Goal: Find specific page/section: Find specific page/section

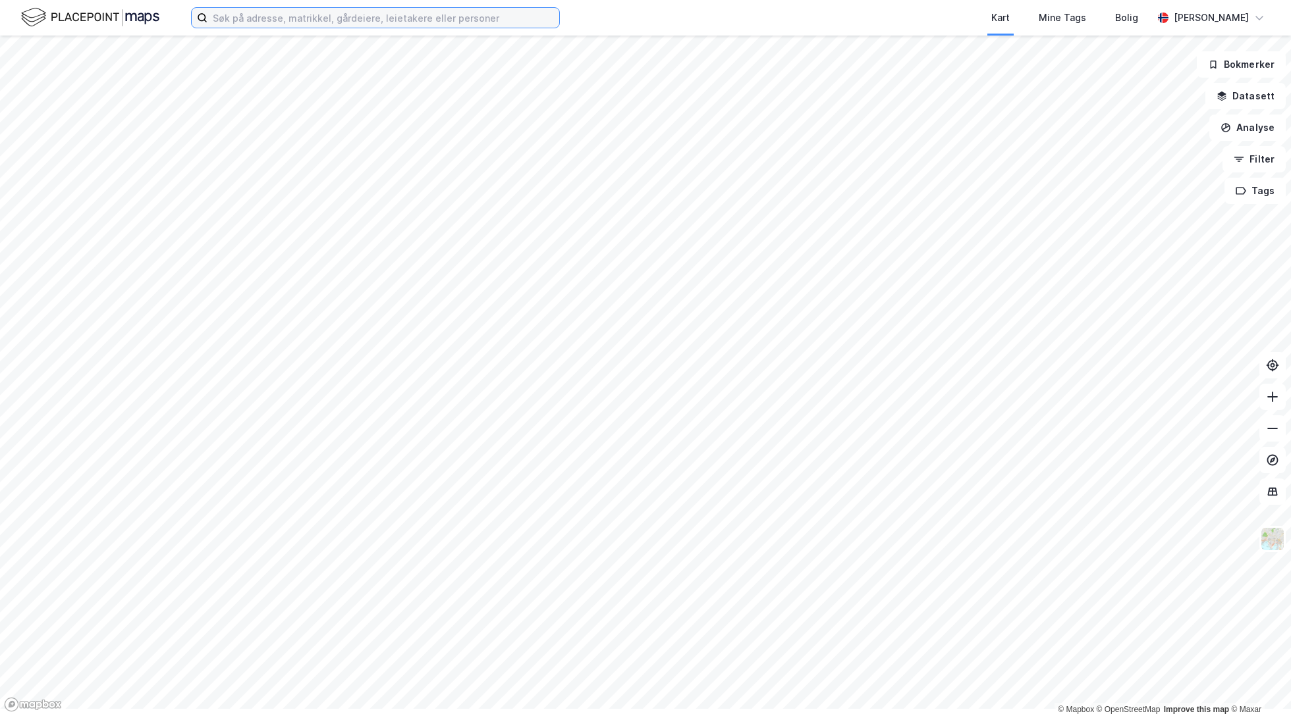
click at [392, 22] on input at bounding box center [383, 18] width 352 height 20
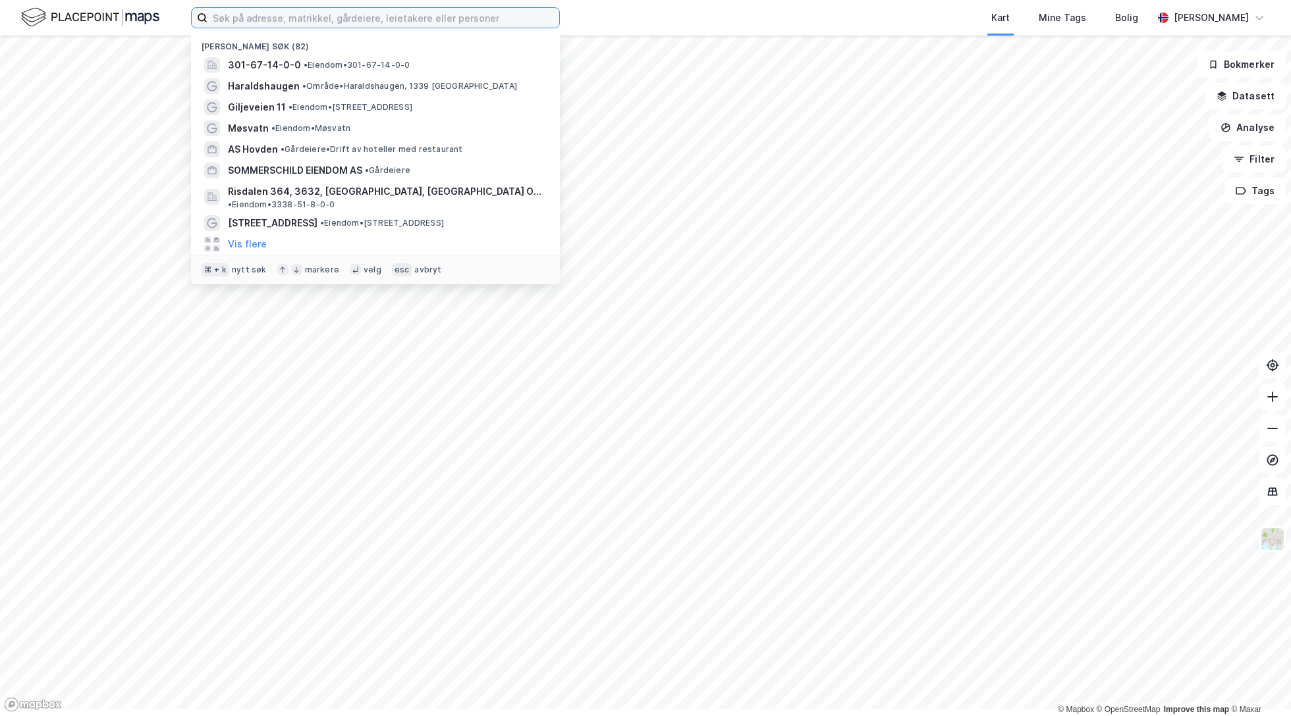
paste input "Vinje - 153/11"
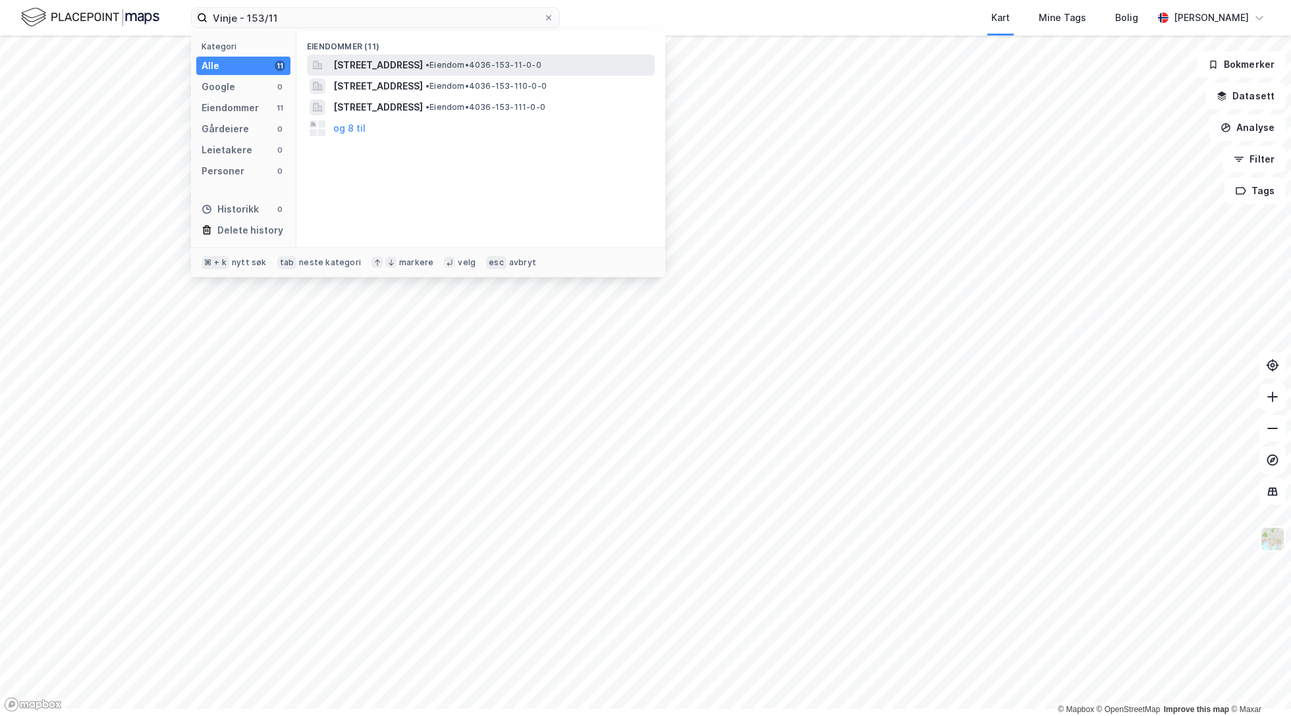
click at [419, 71] on span "[STREET_ADDRESS]" at bounding box center [378, 65] width 90 height 16
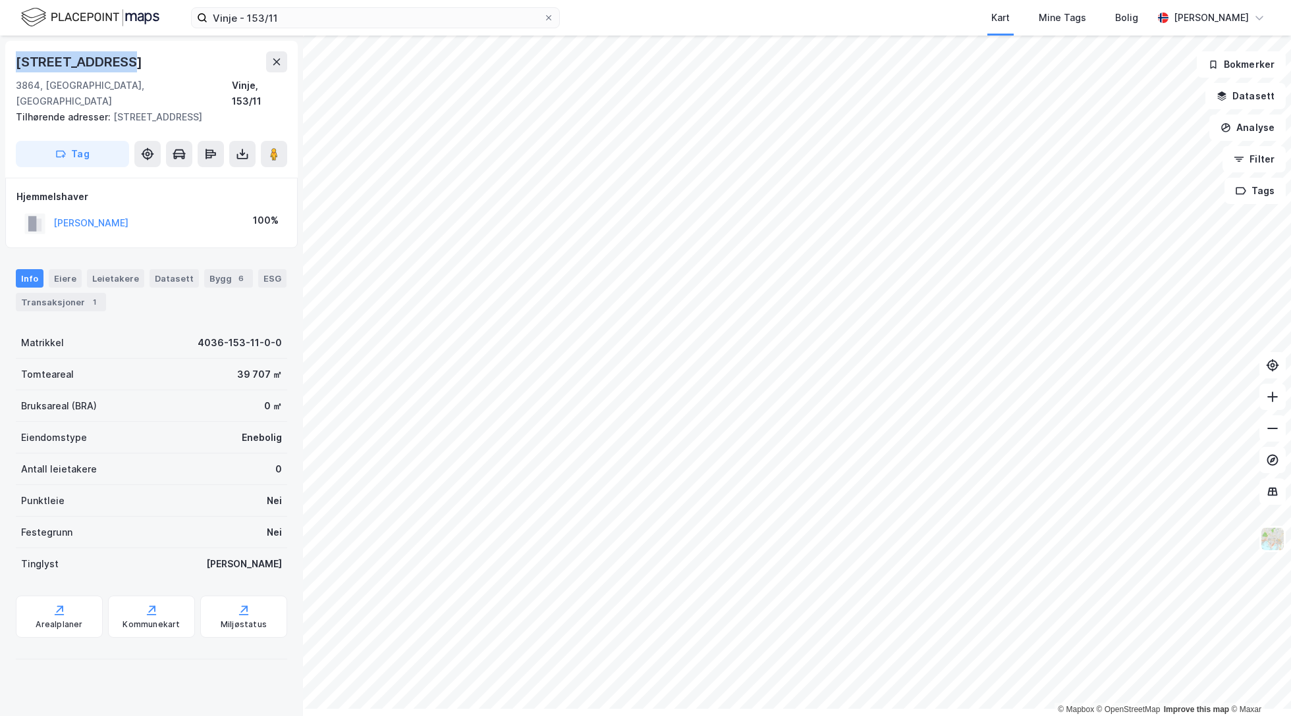
drag, startPoint x: 132, startPoint y: 74, endPoint x: 16, endPoint y: 67, distance: 116.1
click at [16, 67] on div "[STREET_ADDRESS], 153/11 Tilhørende adresser: [STREET_ADDRESS] Tag" at bounding box center [151, 109] width 292 height 137
copy div "[STREET_ADDRESS]"
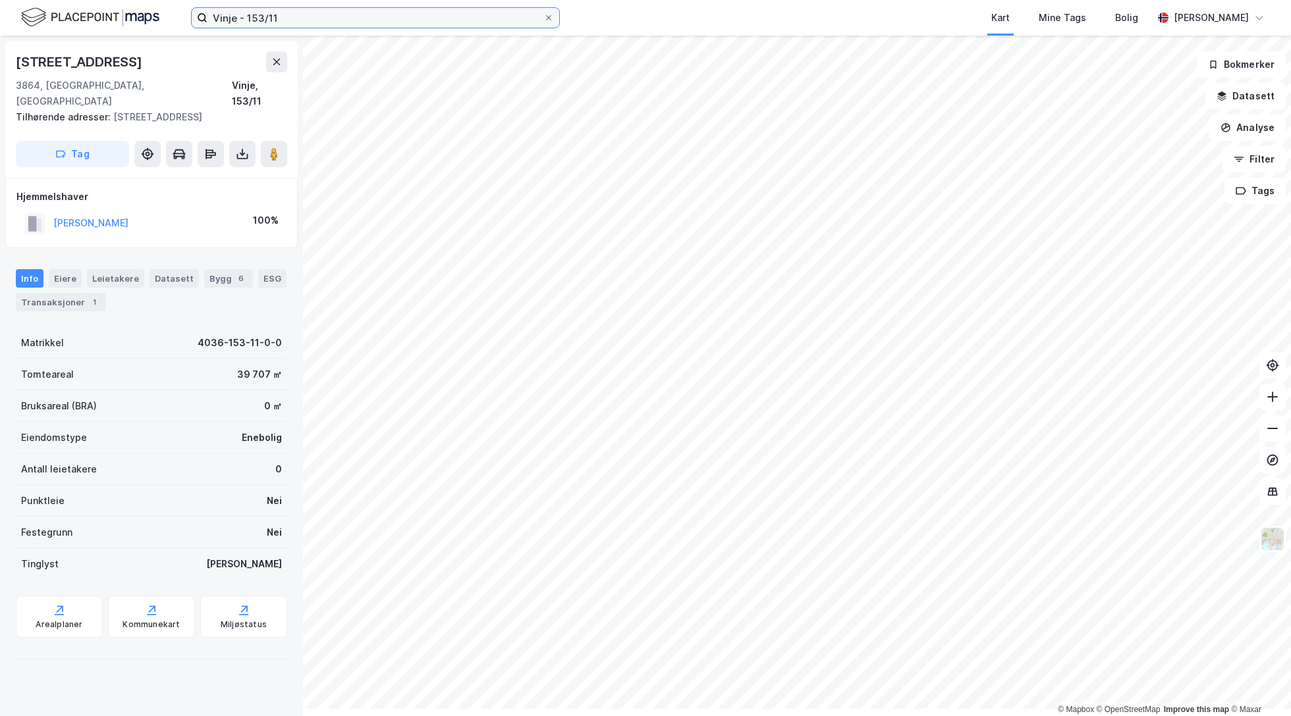
click at [411, 24] on input "Vinje - 153/11" at bounding box center [375, 18] width 336 height 20
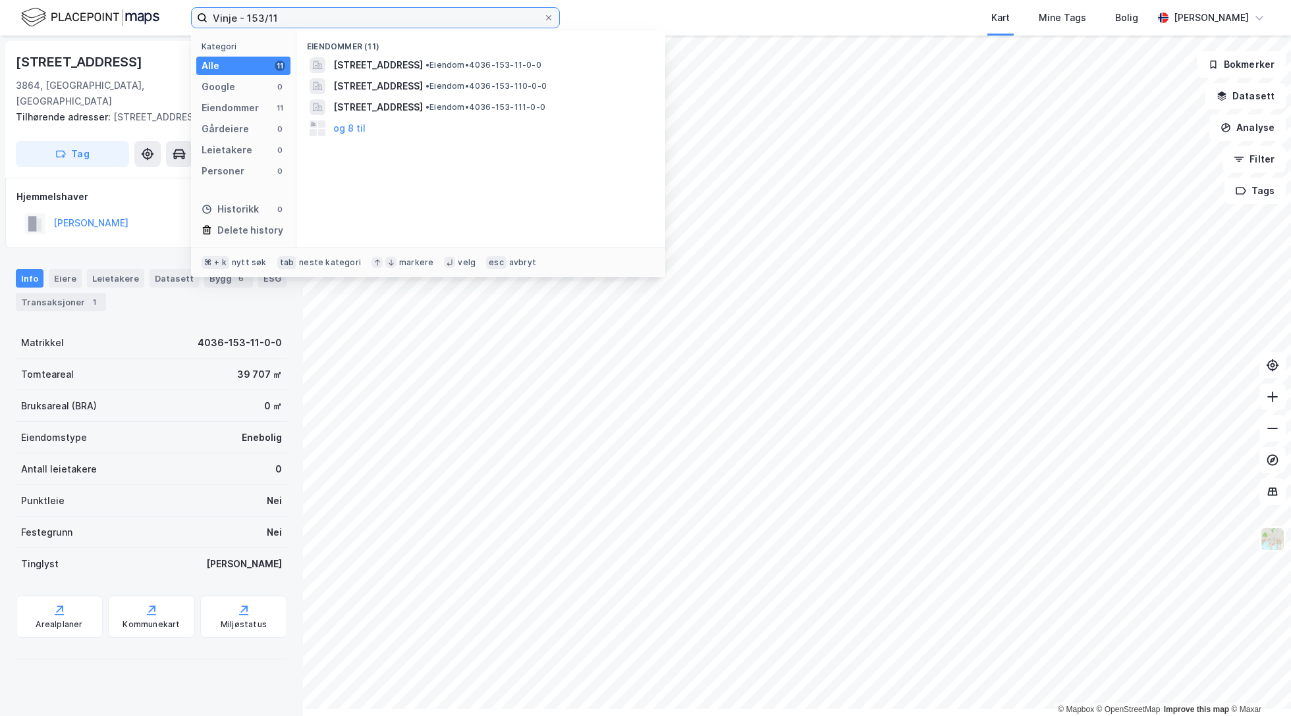
click at [411, 24] on input "Vinje - 153/11" at bounding box center [375, 18] width 336 height 20
paste input "Rauland - 161/10"
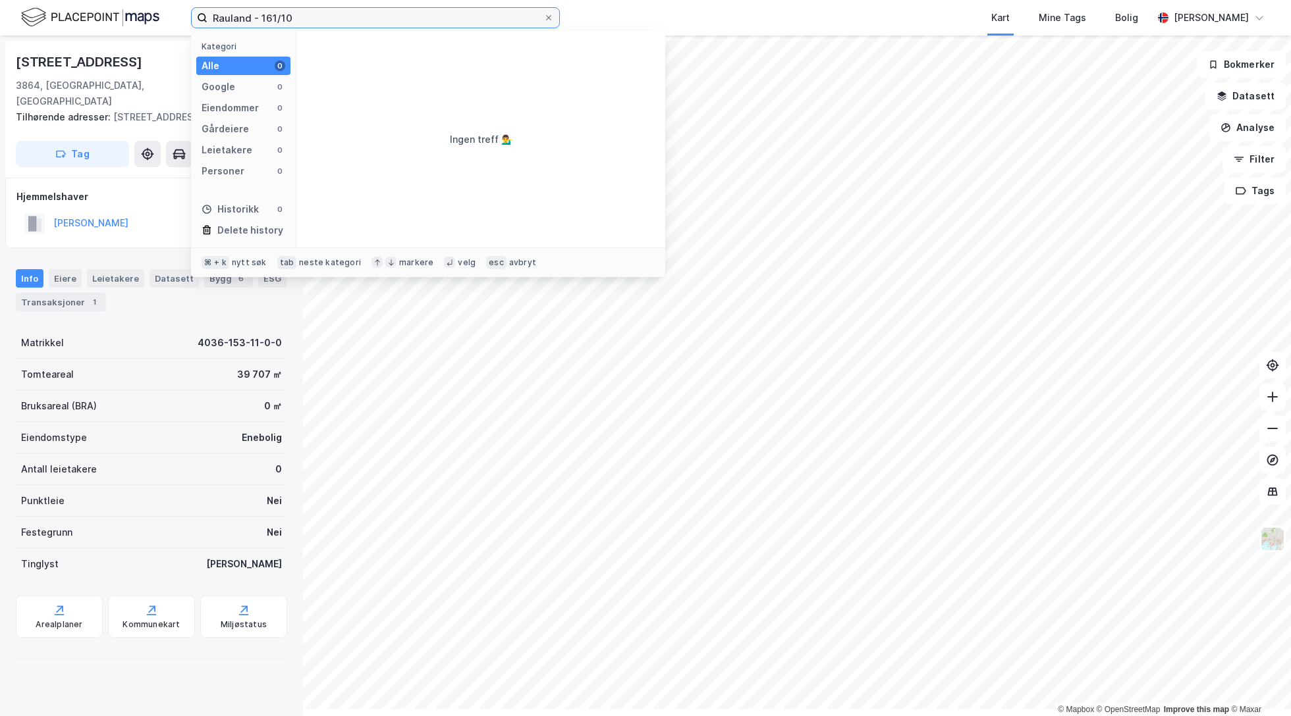
drag, startPoint x: 294, startPoint y: 24, endPoint x: 223, endPoint y: 12, distance: 72.1
click at [223, 12] on div "Rauland - 161/10 Kategori Alle 0 Google 0 Eiendommer 0 Gårdeiere 0 Leietakere 0…" at bounding box center [645, 18] width 1291 height 36
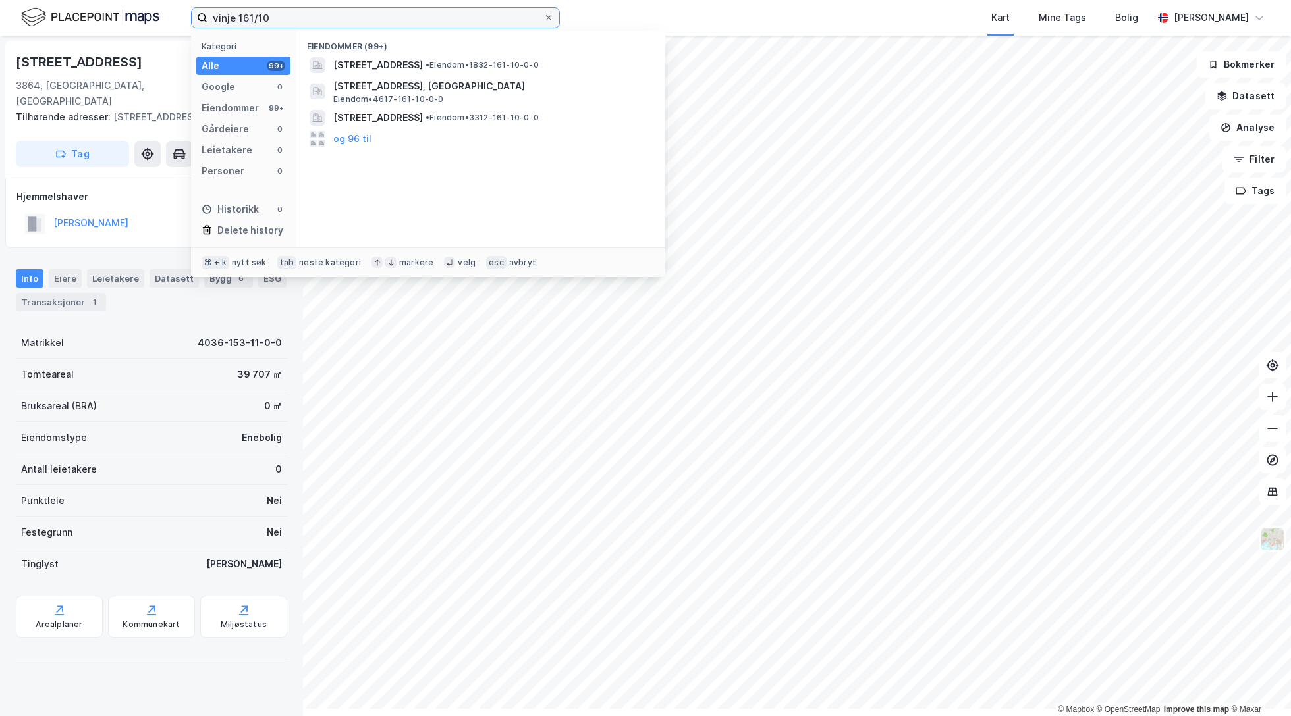
type input "vinje 161/10"
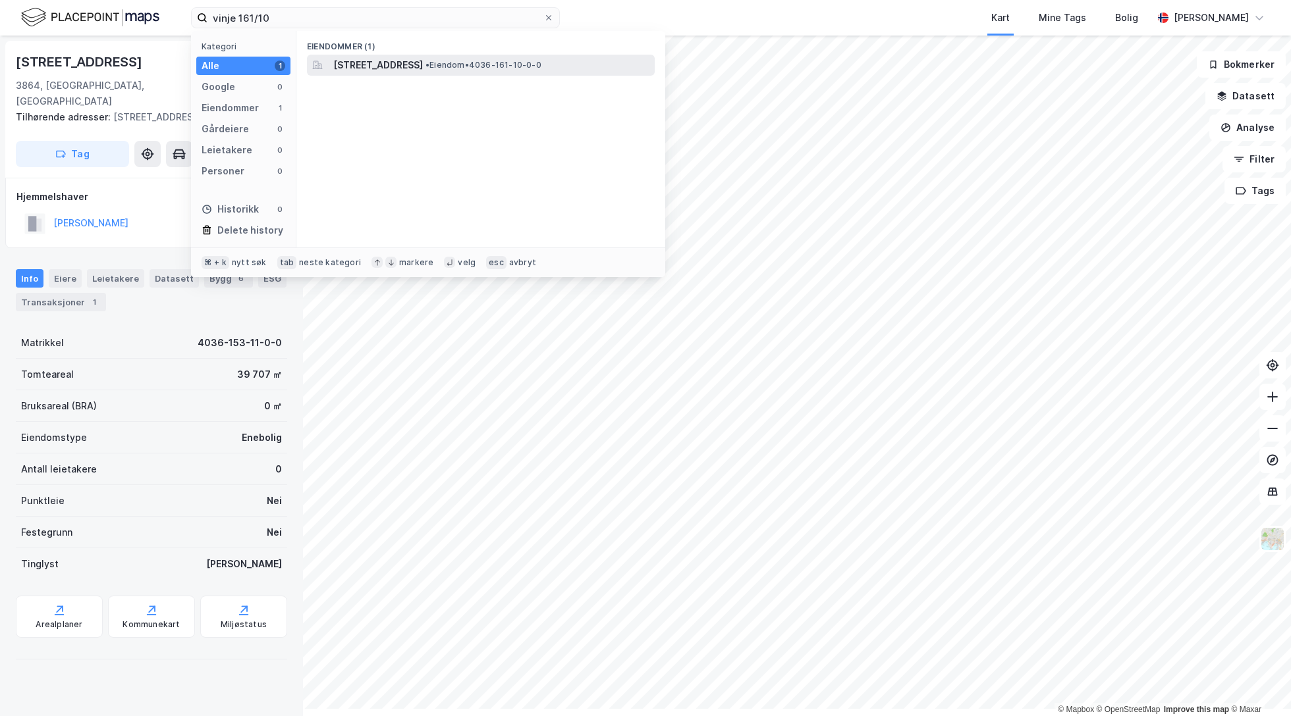
click at [423, 73] on span "[STREET_ADDRESS]" at bounding box center [378, 65] width 90 height 16
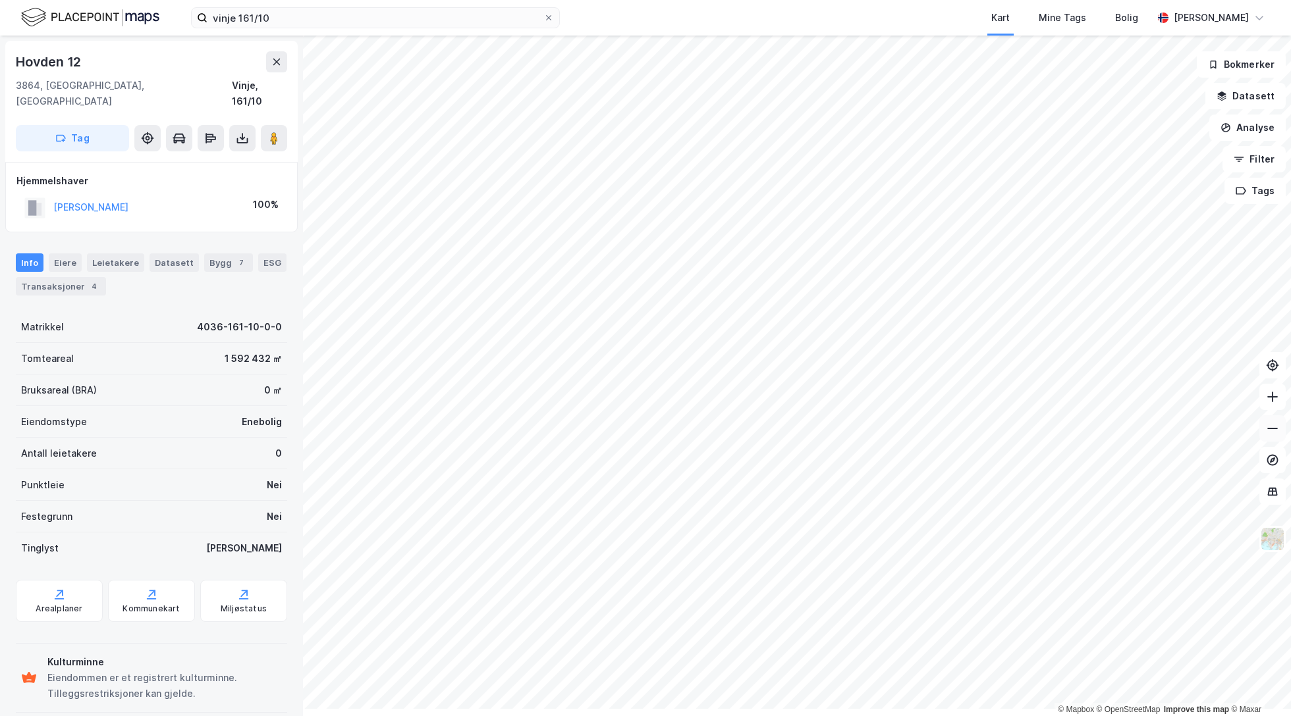
click at [1265, 435] on icon at bounding box center [1271, 428] width 13 height 13
